Goal: Navigation & Orientation: Find specific page/section

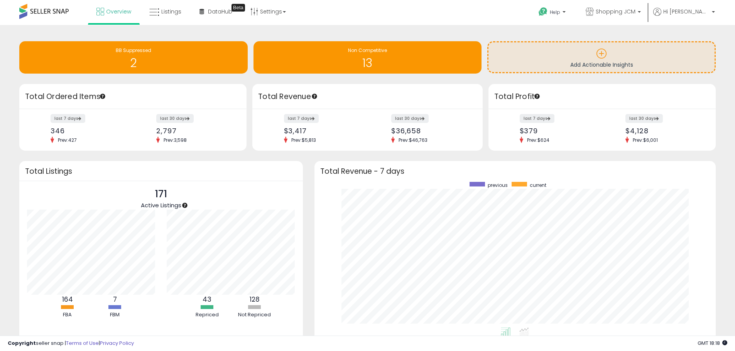
scroll to position [146, 386]
click at [125, 8] on span "Overview" at bounding box center [118, 12] width 25 height 8
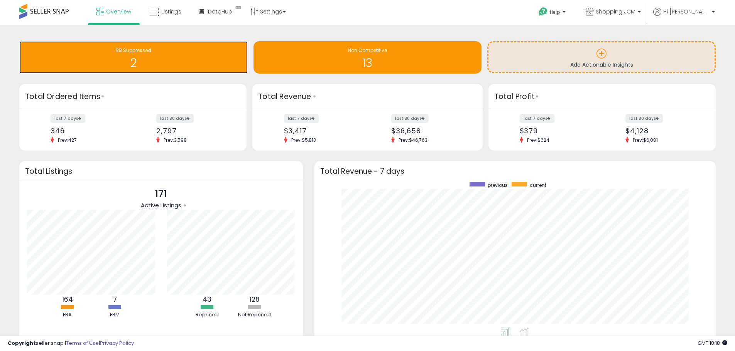
click at [169, 64] on h1 "2" at bounding box center [133, 63] width 221 height 13
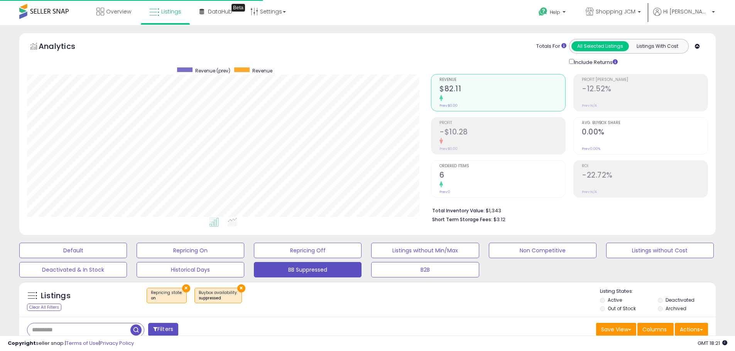
scroll to position [158, 404]
click at [113, 10] on span "Overview" at bounding box center [118, 12] width 25 height 8
